Goal: Navigation & Orientation: Find specific page/section

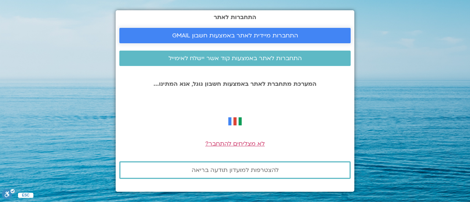
click at [262, 35] on span "התחברות מיידית לאתר באמצעות חשבון GMAIL" at bounding box center [235, 35] width 126 height 7
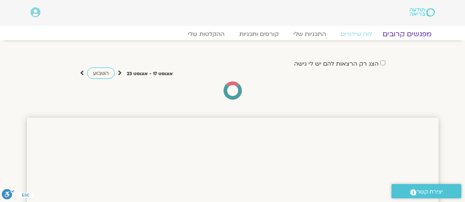
click at [409, 34] on link "מפגשים קרובים" at bounding box center [406, 34] width 66 height 9
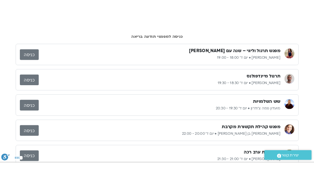
scroll to position [47, 0]
